Goal: Task Accomplishment & Management: Manage account settings

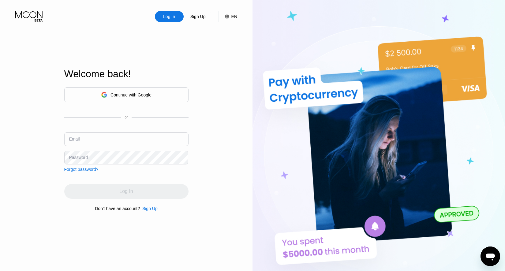
click at [140, 115] on div "or" at bounding box center [126, 117] width 124 height 4
click at [146, 94] on div "Continue with Google" at bounding box center [130, 94] width 41 height 5
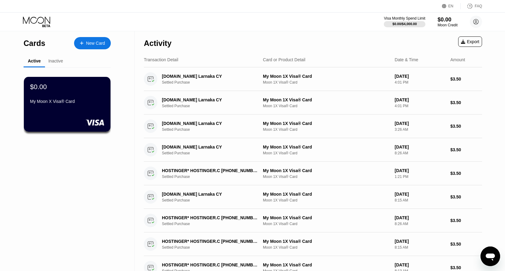
click at [31, 36] on div "Cards New Card" at bounding box center [67, 41] width 87 height 21
click at [39, 50] on div "Cards New Card" at bounding box center [67, 41] width 87 height 21
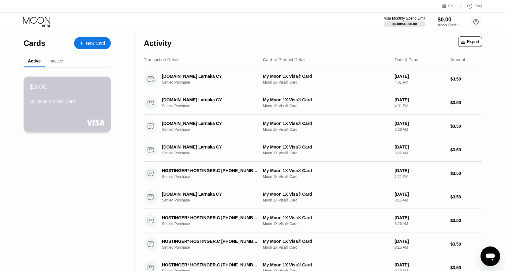
click at [69, 93] on div "$0.00 My Moon X Visa® Card" at bounding box center [67, 95] width 75 height 24
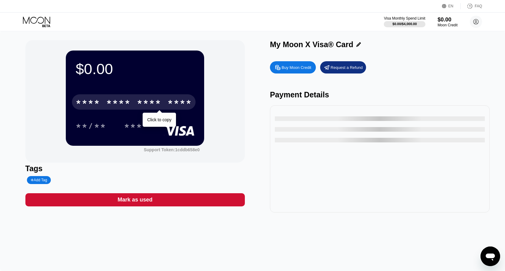
click at [98, 102] on div "* * * *" at bounding box center [88, 103] width 24 height 10
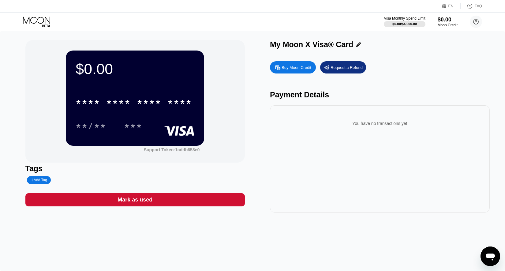
click at [289, 174] on div "You have no transactions yet" at bounding box center [380, 158] width 220 height 107
click at [39, 17] on icon at bounding box center [37, 22] width 28 height 11
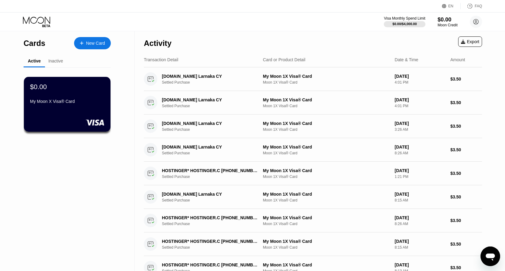
click at [43, 21] on icon at bounding box center [37, 22] width 28 height 11
click at [477, 20] on circle at bounding box center [475, 22] width 12 height 12
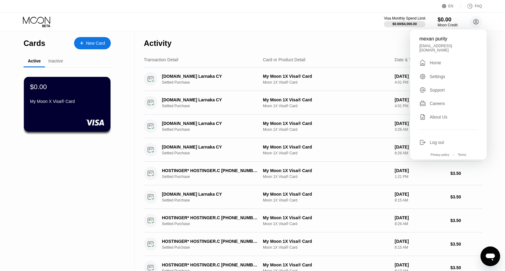
click at [443, 140] on div "Log out" at bounding box center [436, 142] width 14 height 5
